Goal: Task Accomplishment & Management: Manage account settings

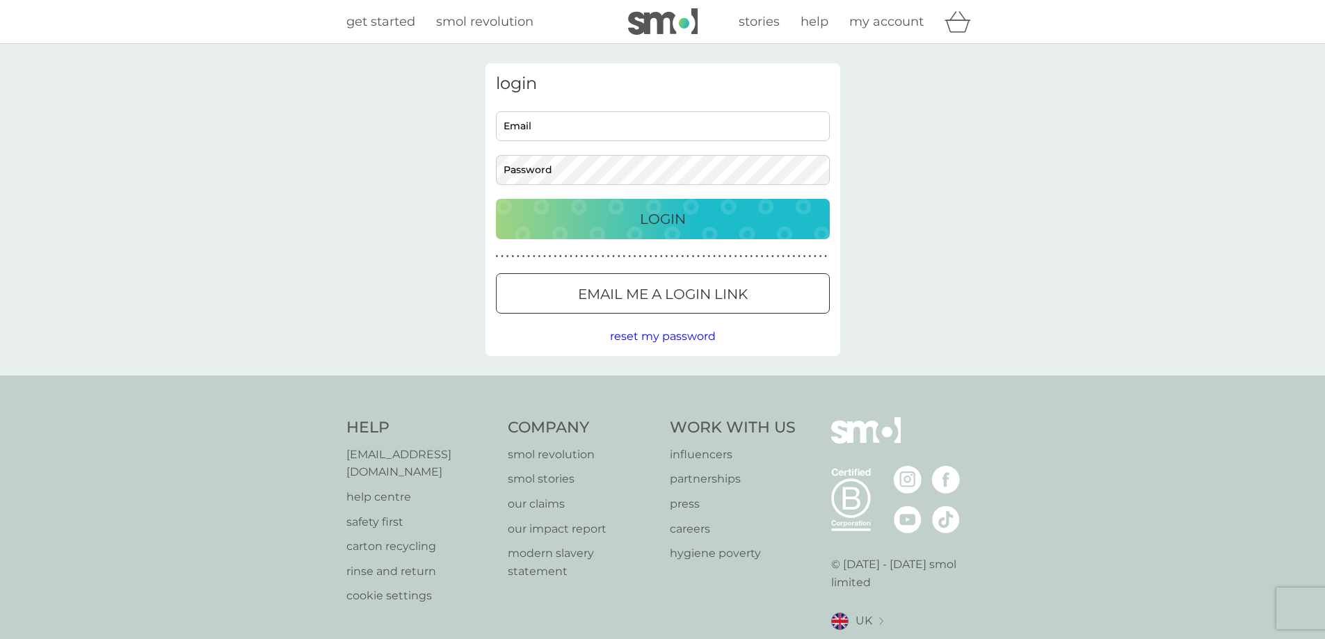
type input "tobypjones99@gmail.com"
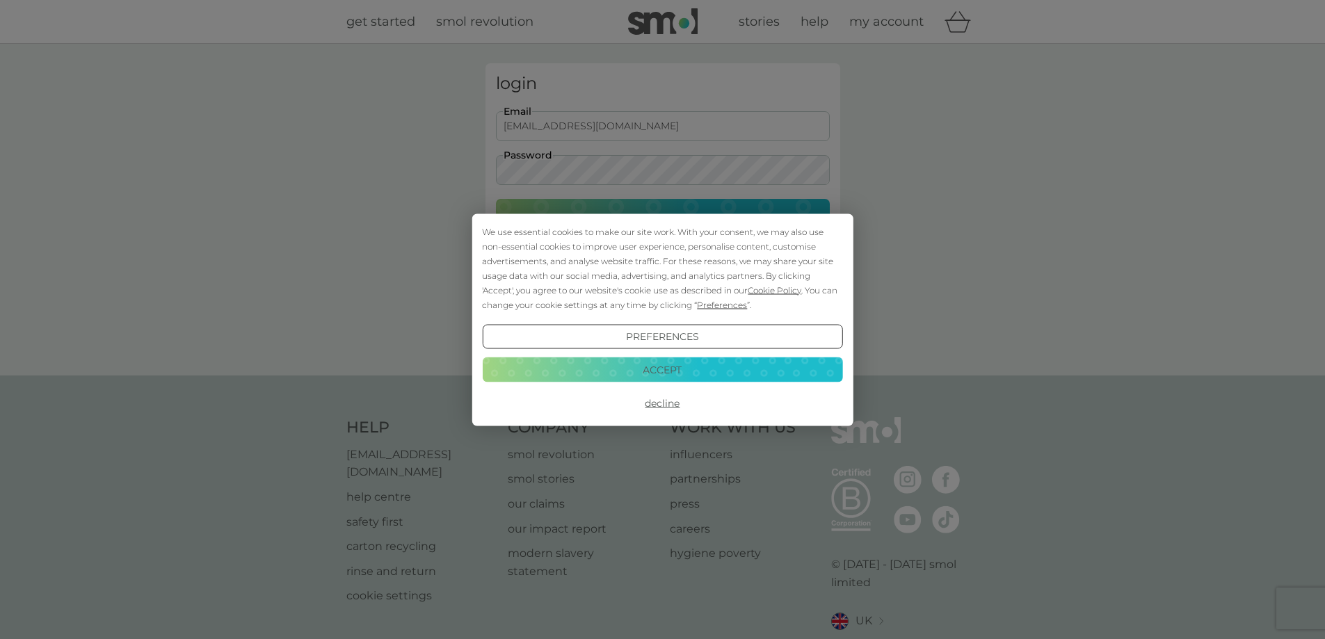
click at [593, 217] on div "We use essential cookies to make our site work. With your consent, we may also …" at bounding box center [661, 319] width 381 height 212
click at [625, 362] on button "Accept" at bounding box center [662, 369] width 360 height 25
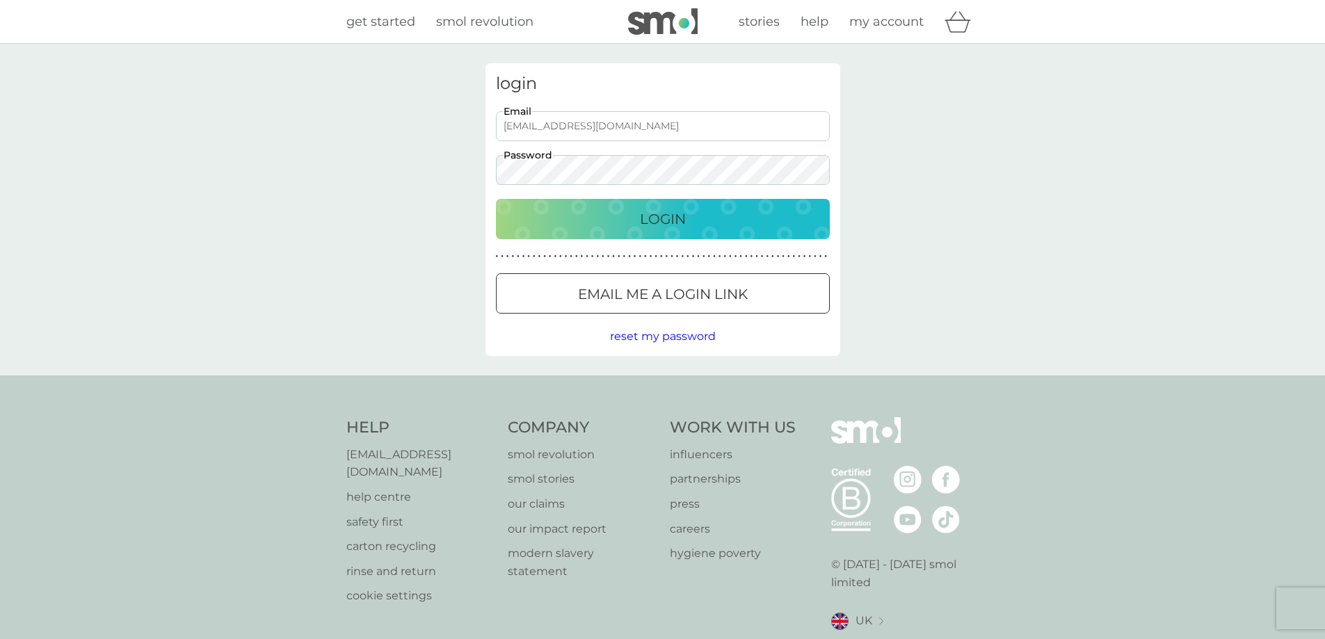
click at [645, 221] on p "Login" at bounding box center [663, 219] width 46 height 22
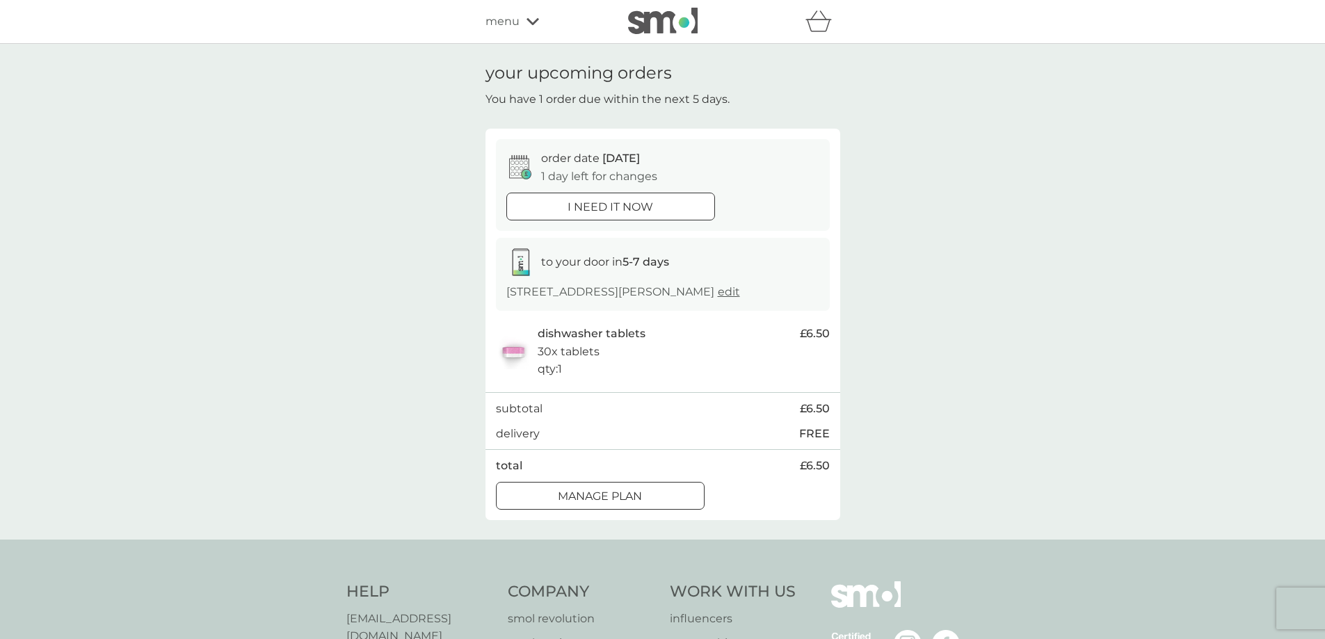
click at [583, 490] on div at bounding box center [584, 495] width 10 height 10
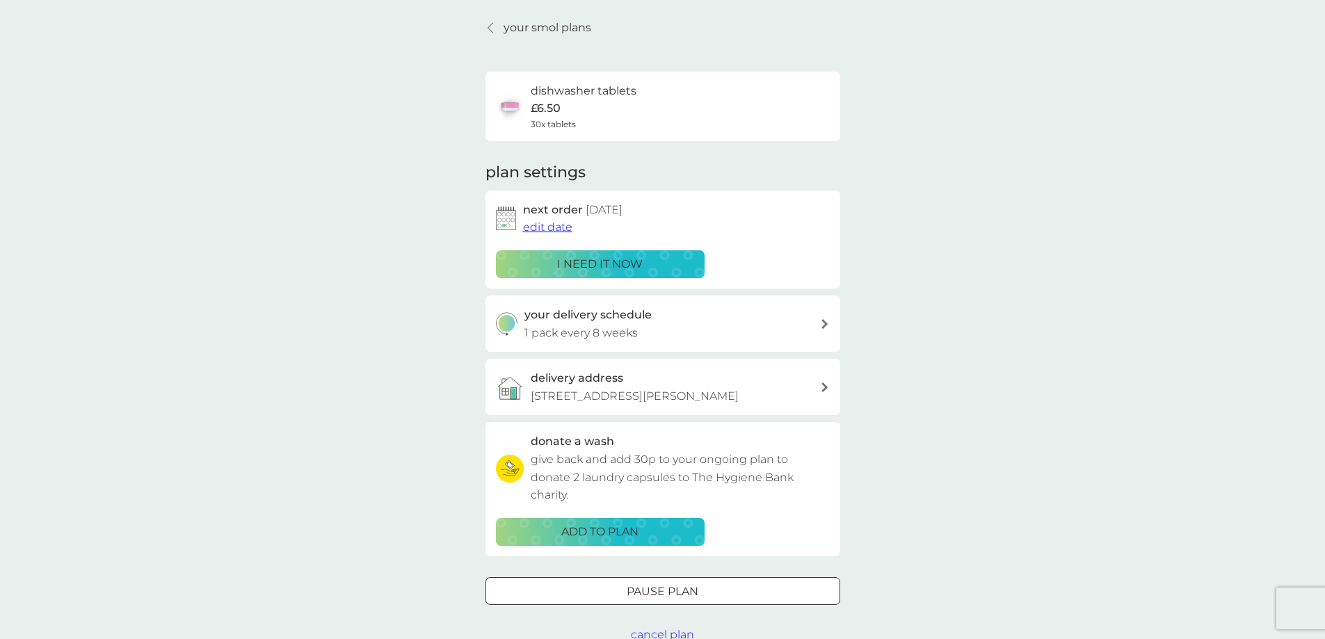
scroll to position [70, 0]
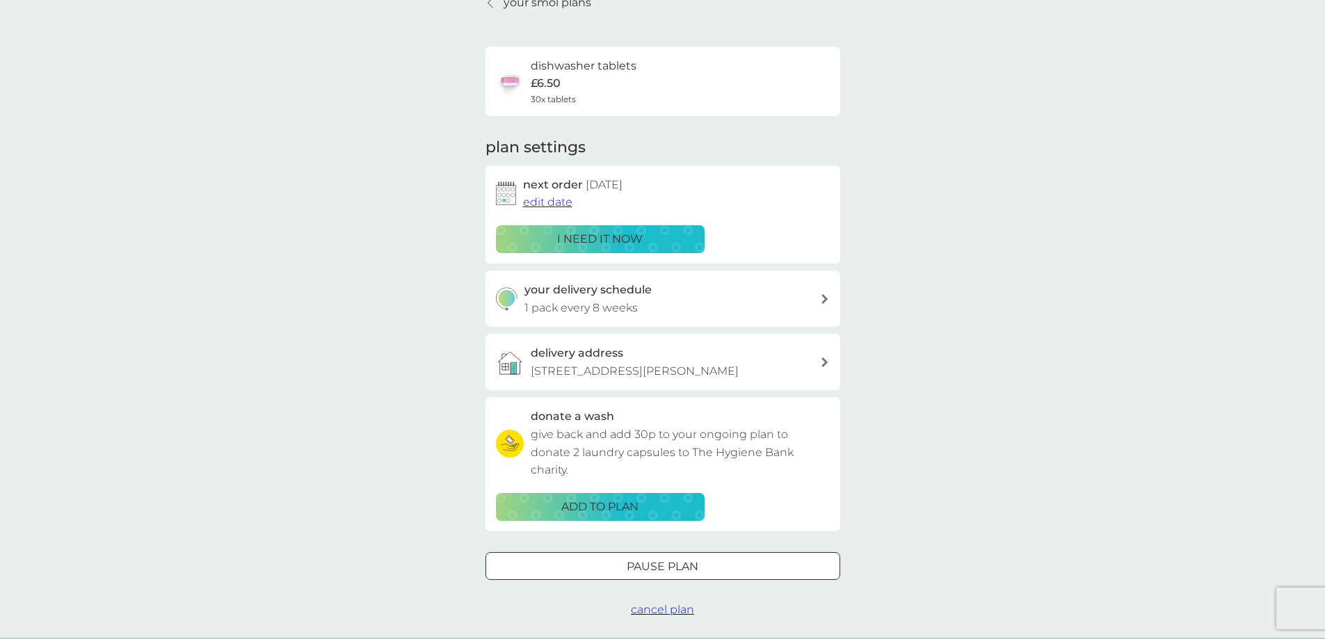
click at [550, 207] on span "edit date" at bounding box center [547, 201] width 49 height 13
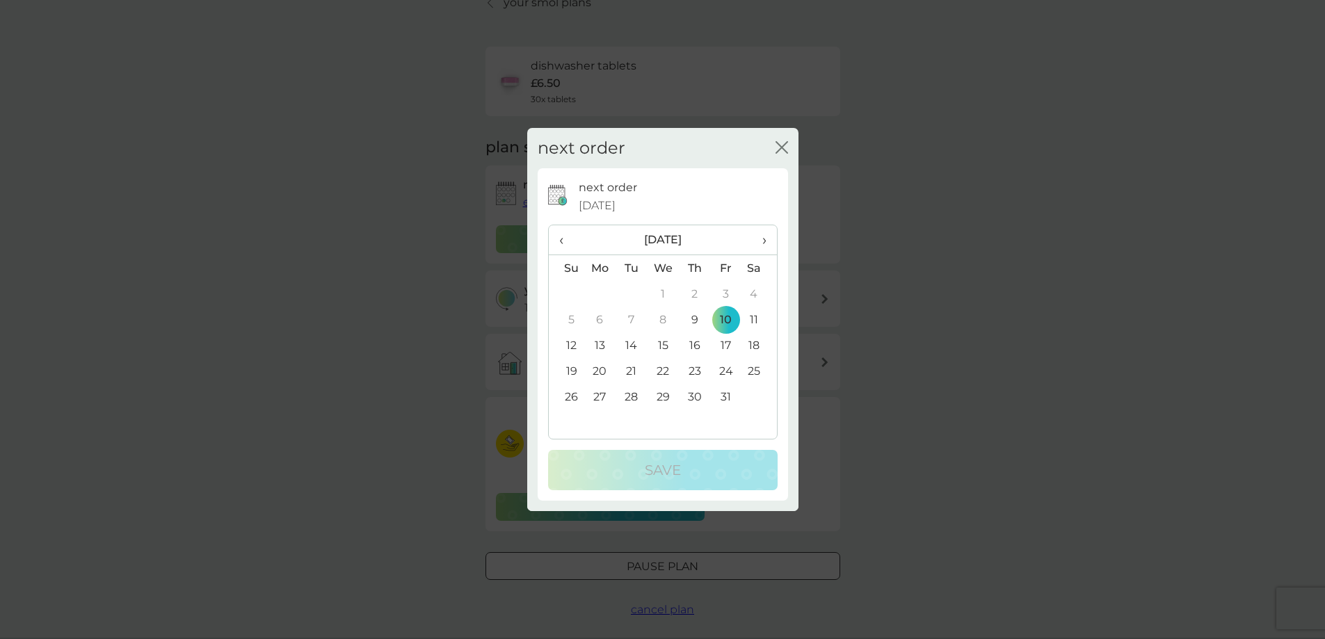
click at [720, 343] on td "17" at bounding box center [725, 345] width 31 height 26
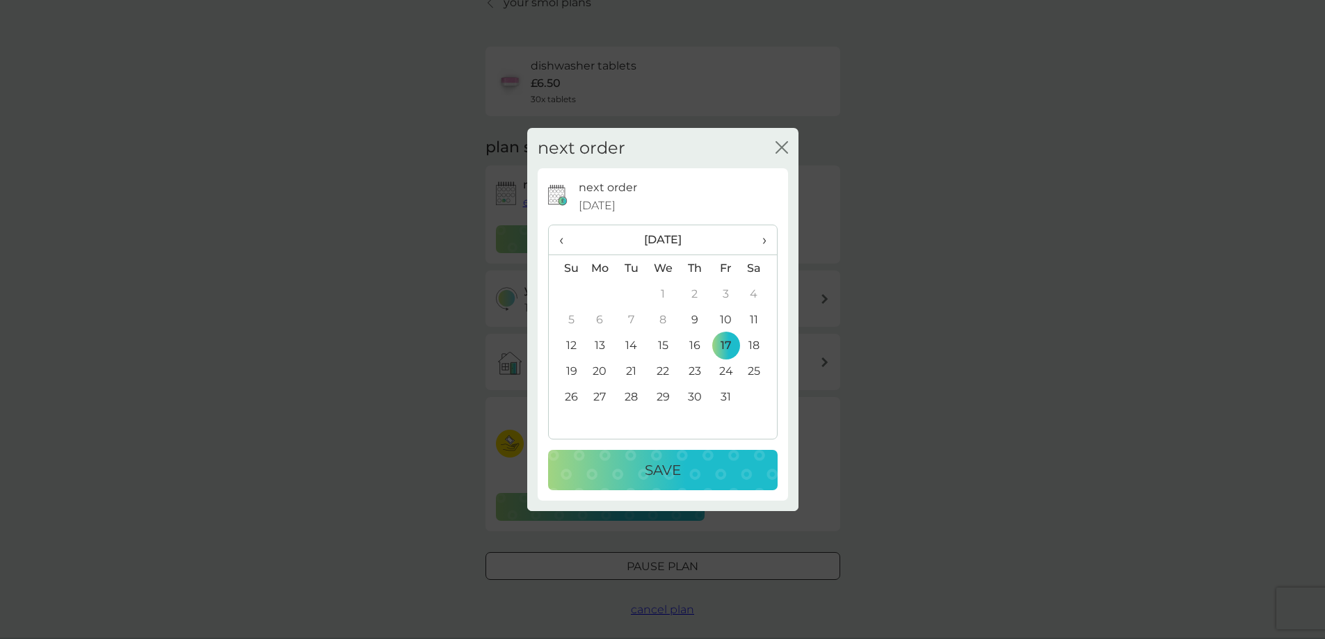
click at [666, 473] on p "Save" at bounding box center [663, 470] width 36 height 22
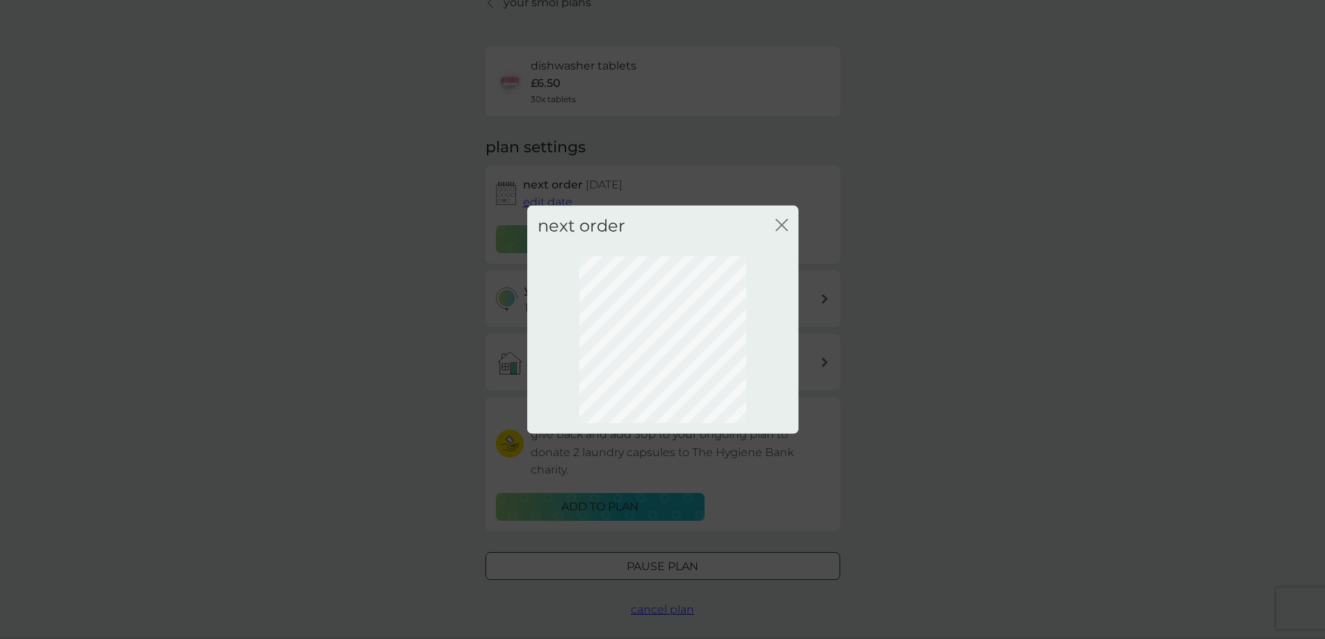
scroll to position [0, 0]
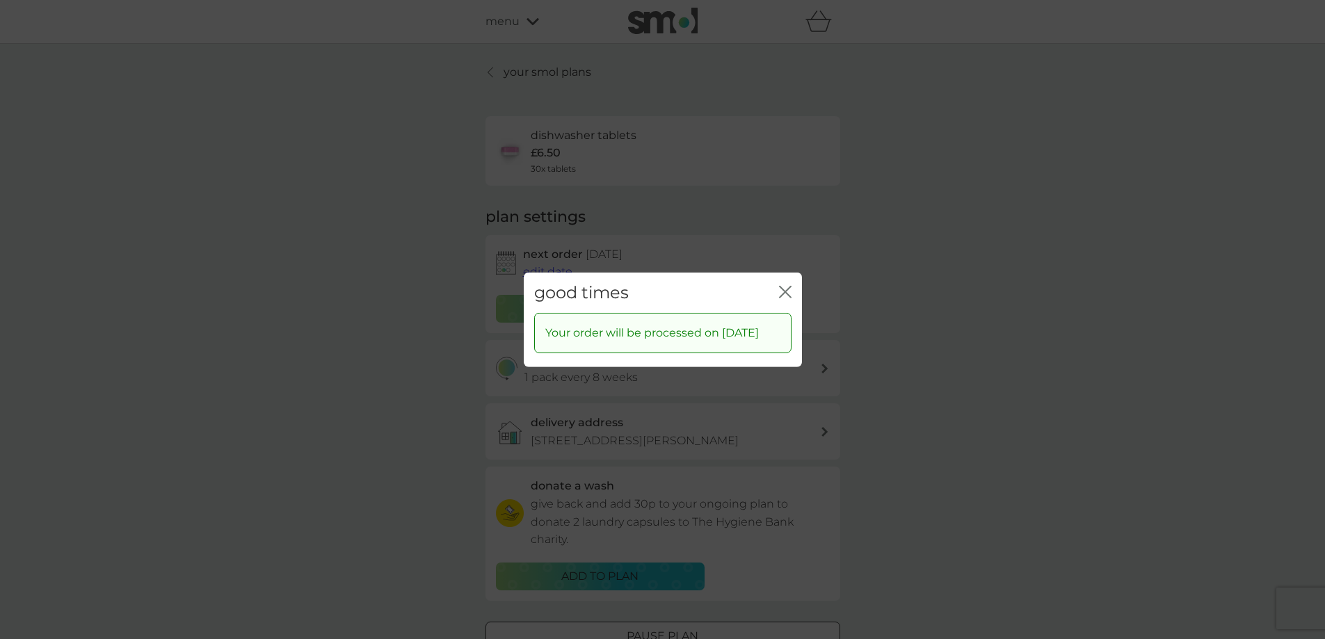
click at [378, 303] on div "good times close Your order will be processed on [DATE]" at bounding box center [662, 319] width 1325 height 639
